Goal: Find specific page/section: Find specific page/section

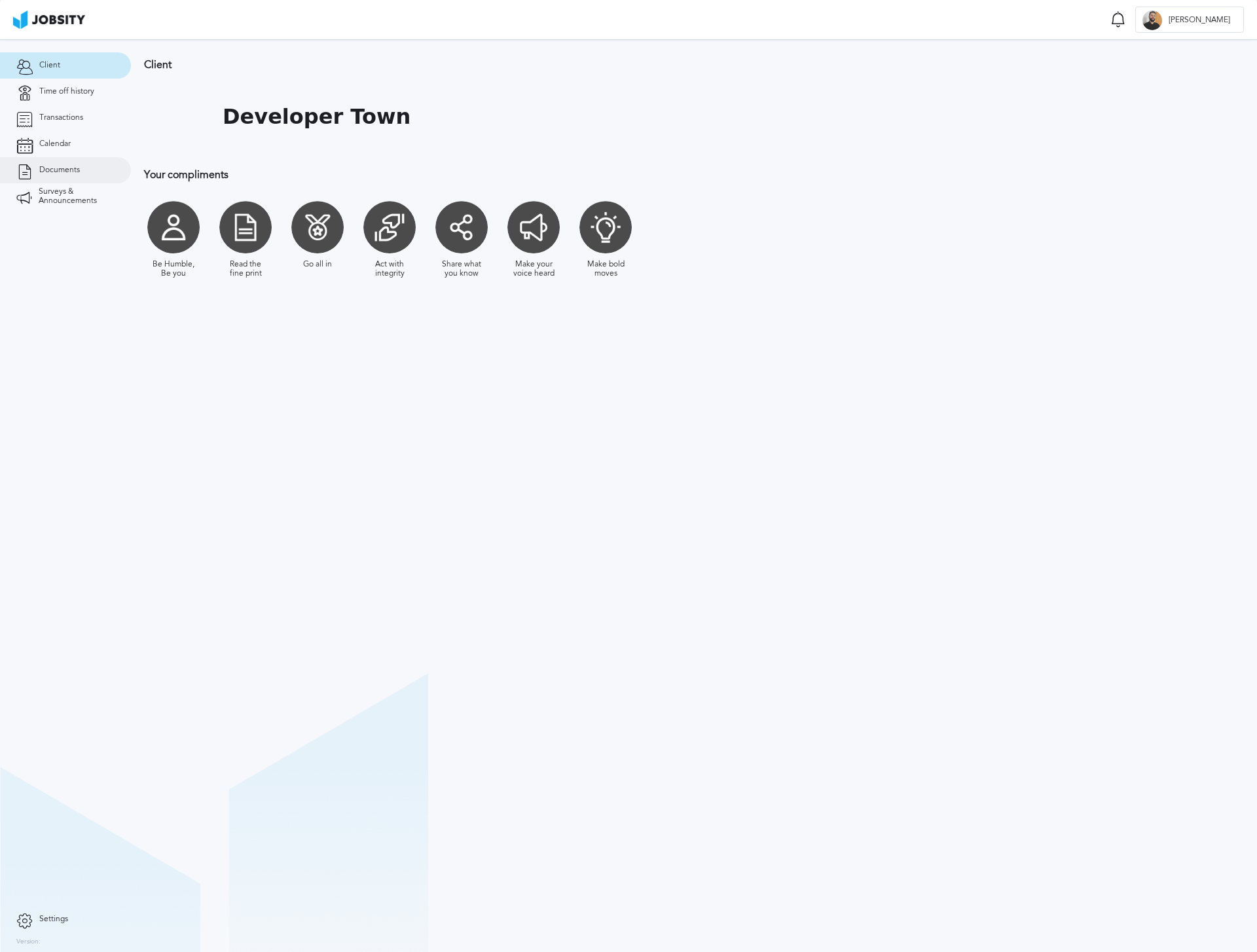
click at [52, 167] on span "Documents" at bounding box center [59, 170] width 40 height 9
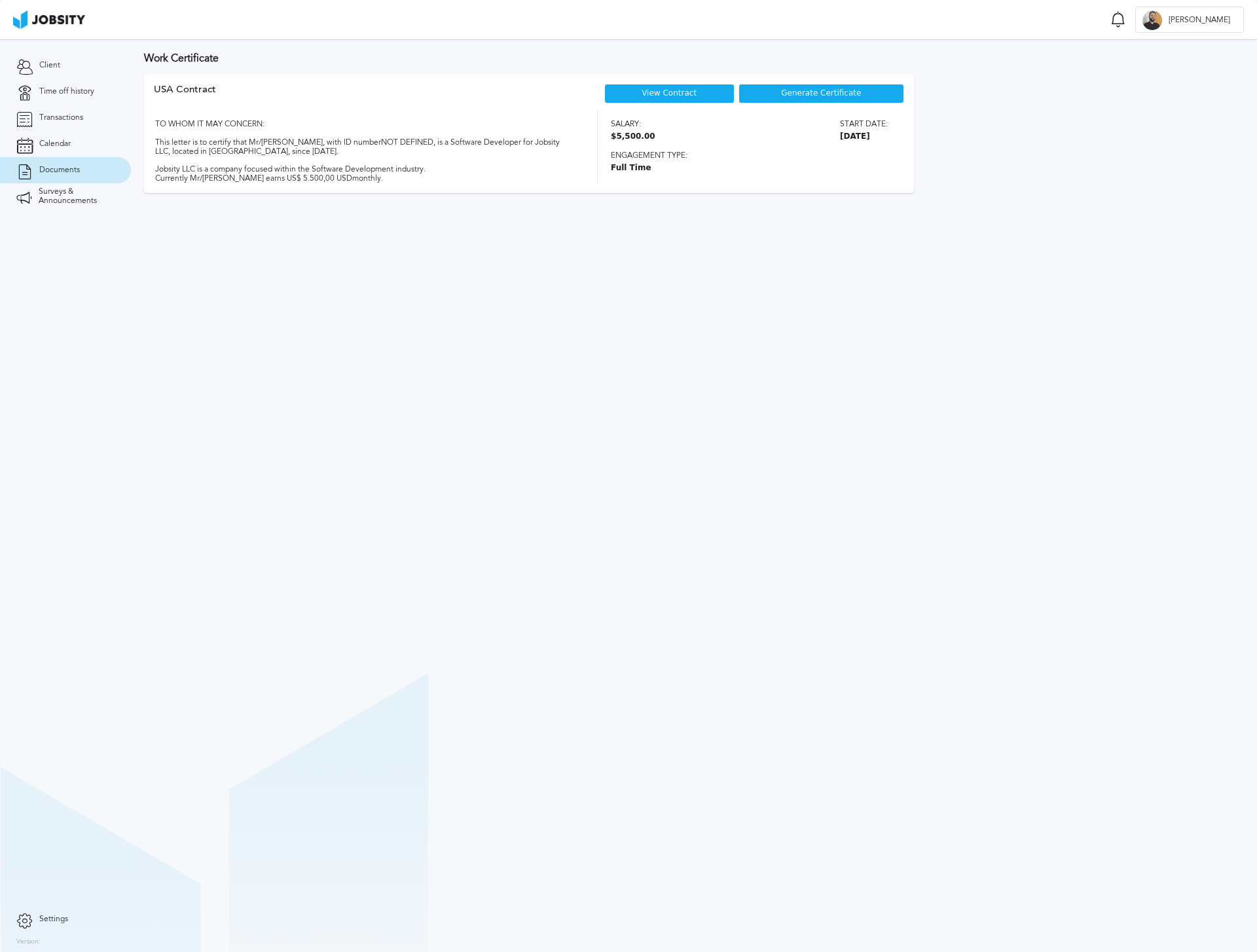
click at [670, 89] on link "View Contract" at bounding box center [669, 93] width 55 height 9
click at [245, 309] on section "Work Certificate USA Contract View Contract Generate Certificate TO WHOM IT MAY…" at bounding box center [693, 496] width 1126 height 913
click at [74, 119] on span "Transactions" at bounding box center [61, 117] width 44 height 9
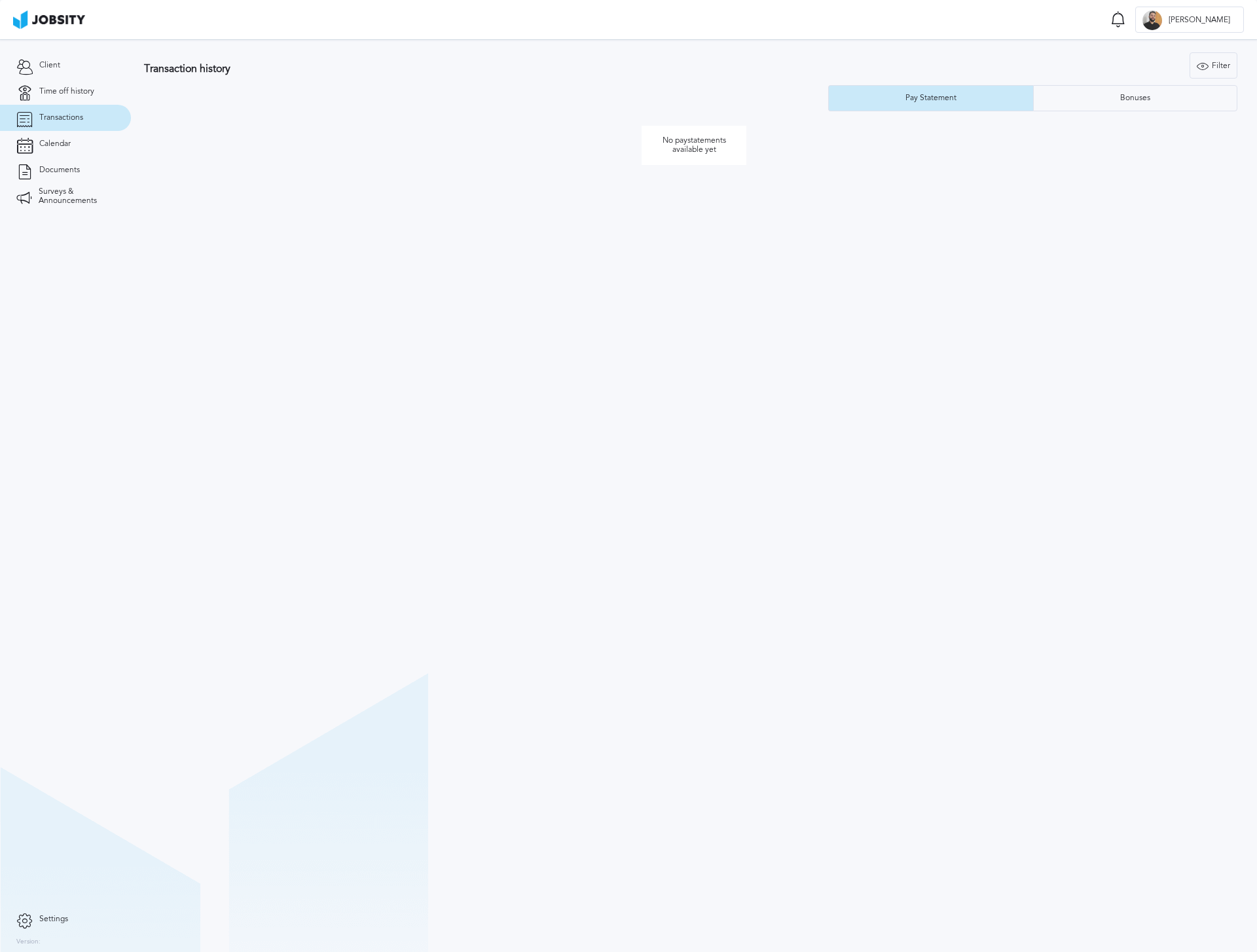
click at [708, 152] on p "No paystatements available yet" at bounding box center [693, 145] width 105 height 39
drag, startPoint x: 556, startPoint y: 233, endPoint x: 489, endPoint y: 214, distance: 69.6
click at [554, 232] on section "Transaction history Filter Years Pay Statement Bonuses No paystatements availab…" at bounding box center [693, 496] width 1126 height 913
click at [76, 65] on link "Client" at bounding box center [65, 65] width 131 height 26
